Goal: Register for event/course

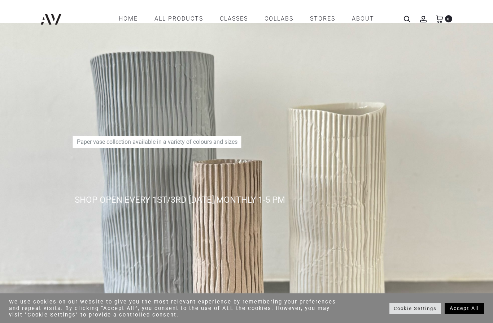
click at [472, 309] on link "Accept All" at bounding box center [464, 307] width 39 height 11
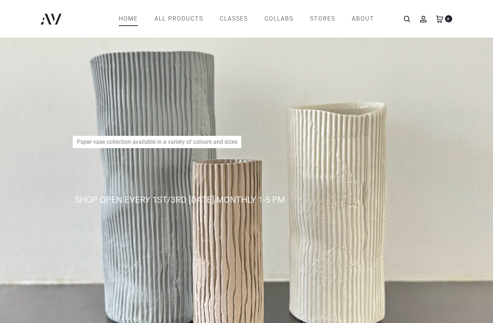
click at [131, 18] on link "Home" at bounding box center [128, 19] width 19 height 12
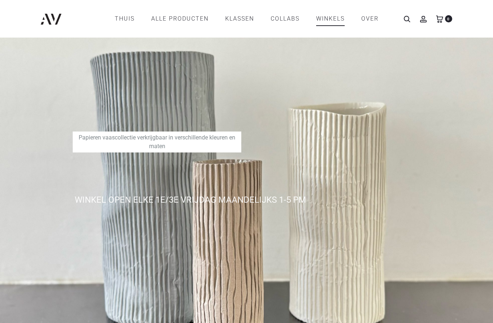
click at [336, 18] on link "WINKELS" at bounding box center [330, 19] width 29 height 12
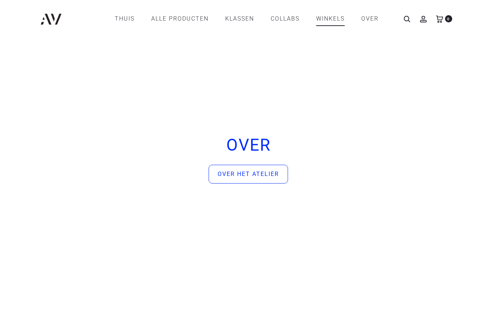
scroll to position [2085, 0]
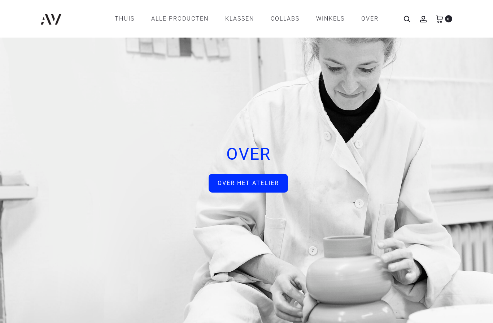
click at [260, 183] on link "OVER HET ATELIER" at bounding box center [248, 183] width 79 height 19
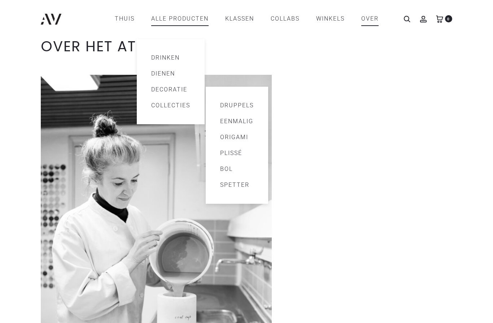
click at [243, 124] on link "EENMALIG" at bounding box center [237, 121] width 34 height 9
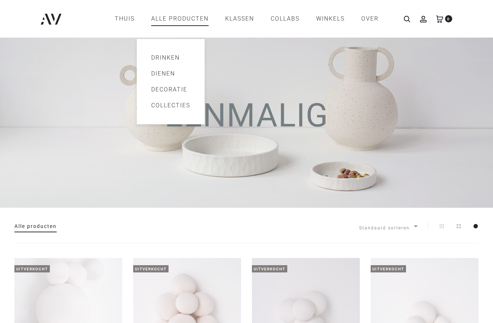
click at [181, 90] on link "DECORATIE" at bounding box center [170, 89] width 39 height 9
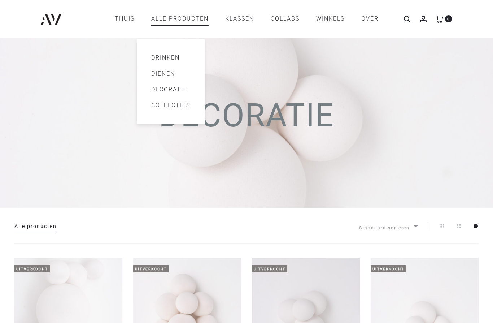
click at [169, 57] on link "DRINKEN" at bounding box center [170, 57] width 39 height 9
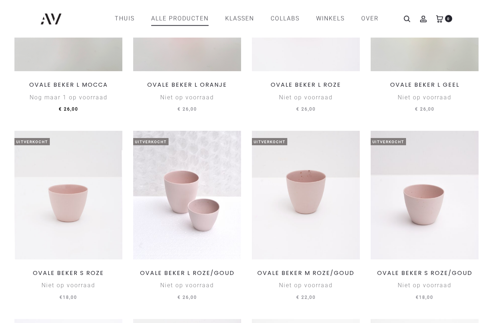
scroll to position [314, 0]
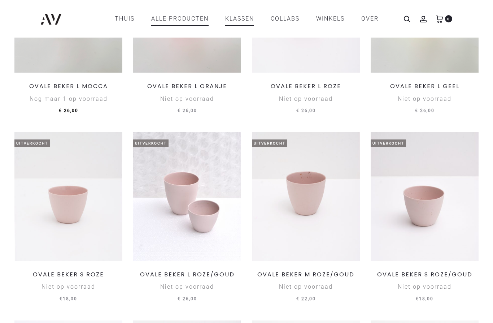
click at [244, 18] on link "KLASSEN" at bounding box center [239, 19] width 29 height 12
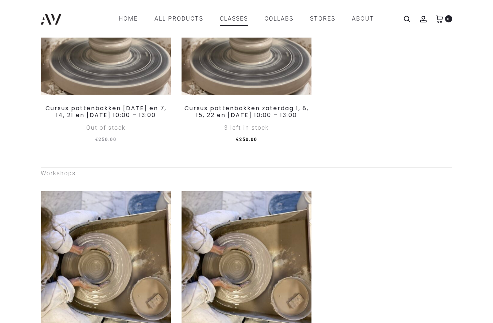
scroll to position [407, 0]
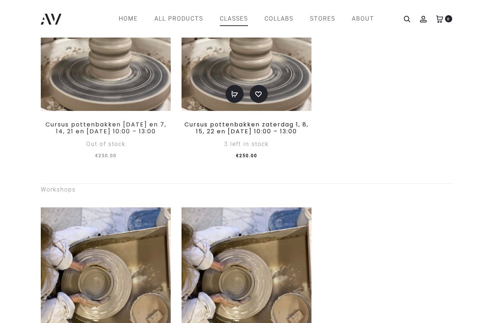
click at [244, 135] on link "Cursus pottenbakken zaterdag 1, 8, 15, 22 en [DATE] 10:00 – 13:00" at bounding box center [246, 127] width 124 height 15
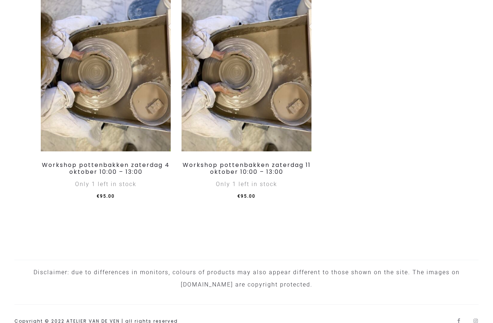
scroll to position [638, 0]
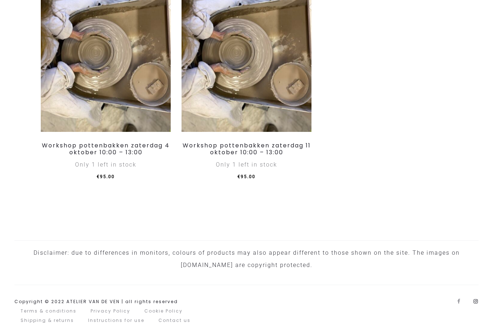
click at [474, 304] on link "Instagram" at bounding box center [475, 300] width 5 height 5
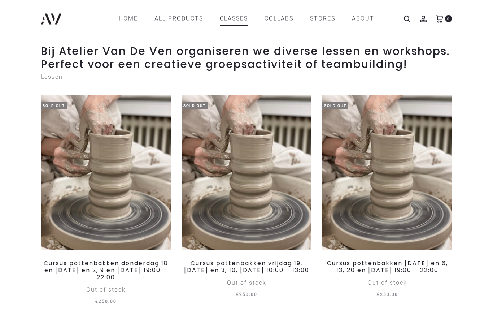
scroll to position [0, 0]
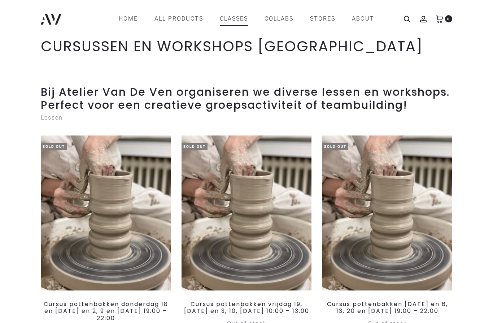
click at [385, 0] on header "ATELIER VAN DE VEN Ceramics – Online Store Home All products Drink Serve Decor …" at bounding box center [246, 19] width 493 height 38
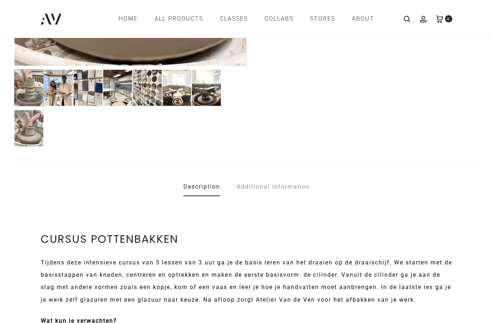
scroll to position [307, 0]
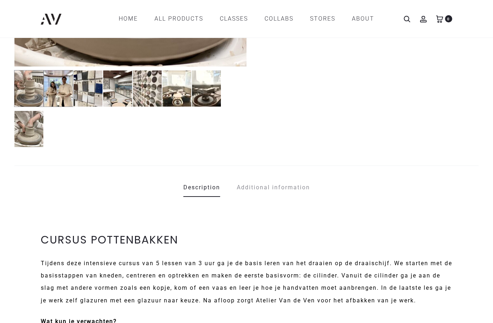
click at [64, 89] on img at bounding box center [59, 88] width 30 height 37
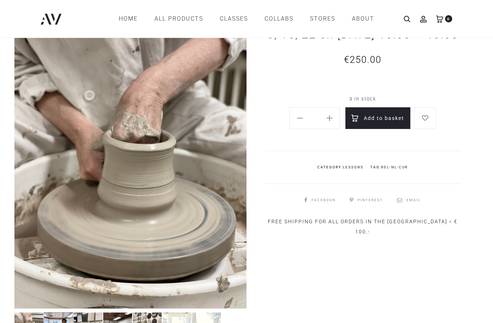
scroll to position [62, 0]
